Goal: Transaction & Acquisition: Purchase product/service

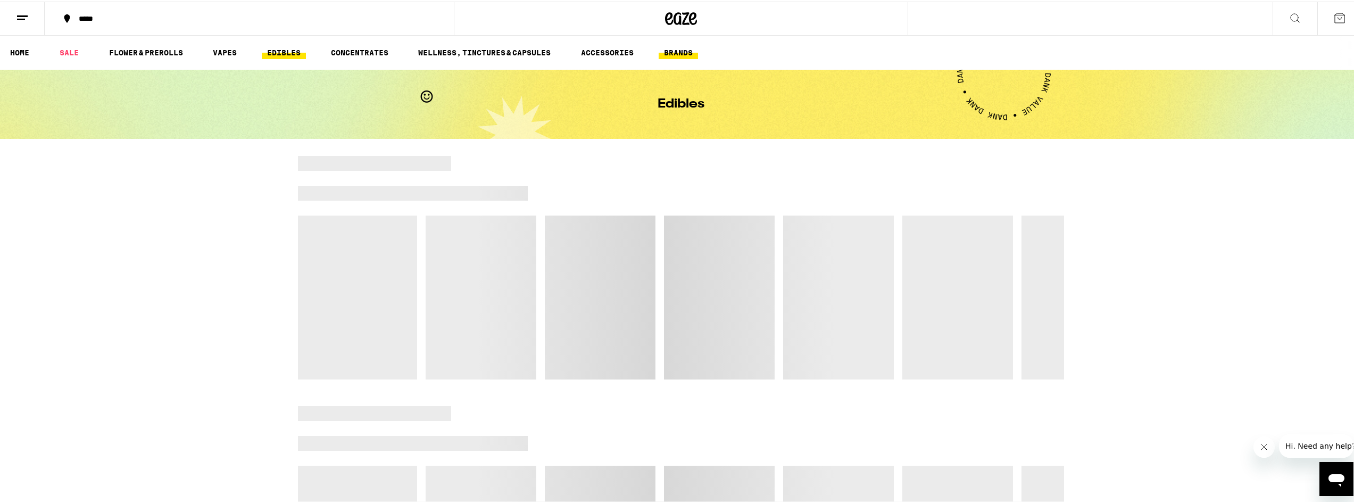
click at [677, 50] on link "BRANDS" at bounding box center [678, 51] width 39 height 13
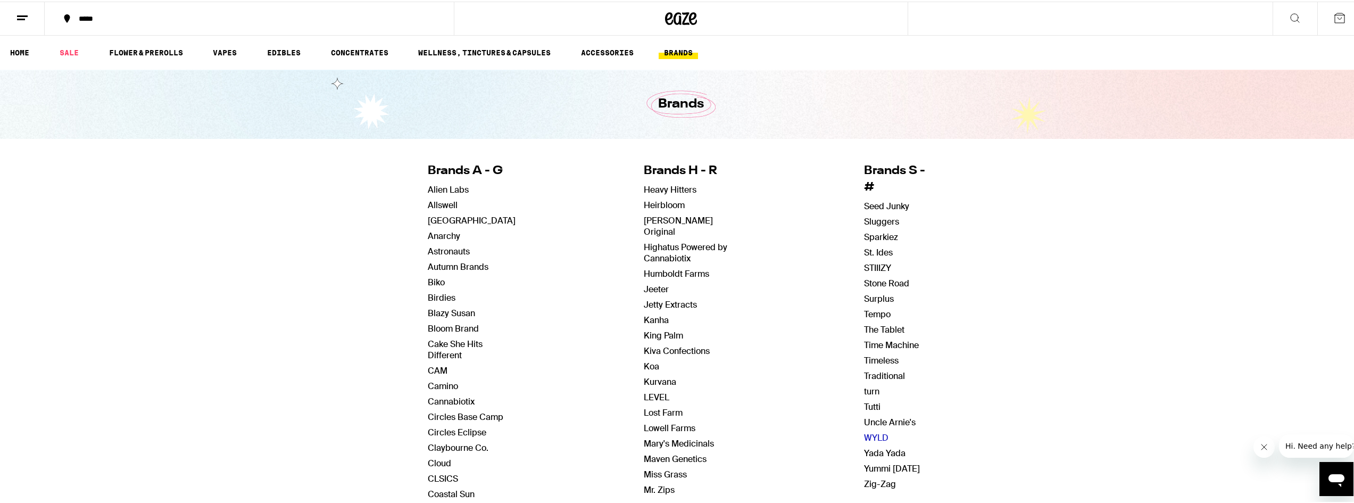
click at [867, 430] on link "WYLD" at bounding box center [876, 435] width 24 height 11
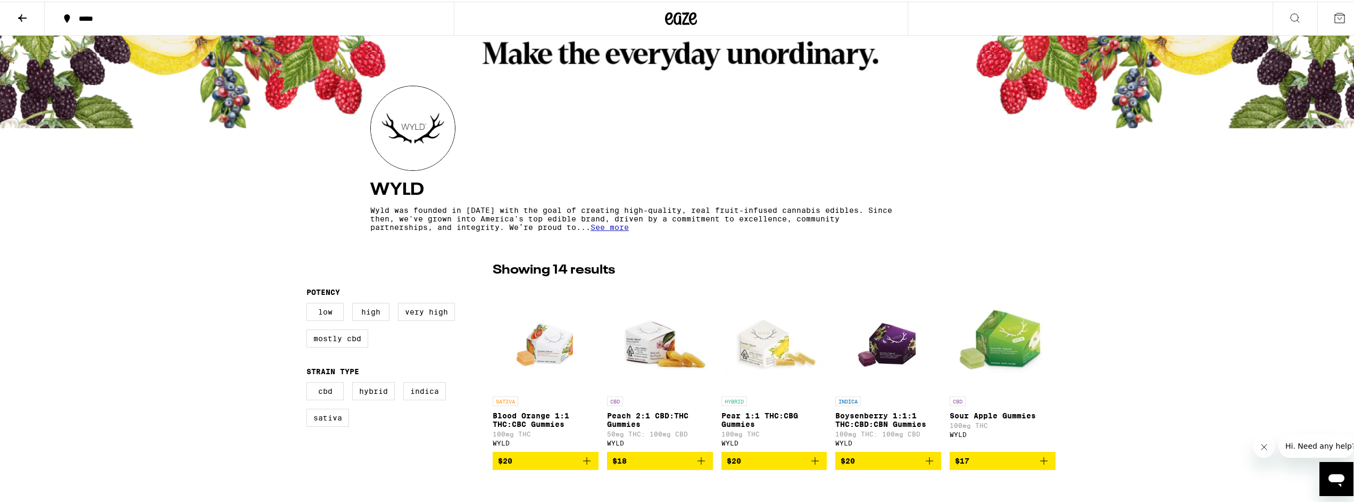
scroll to position [53, 0]
